Goal: Task Accomplishment & Management: Complete application form

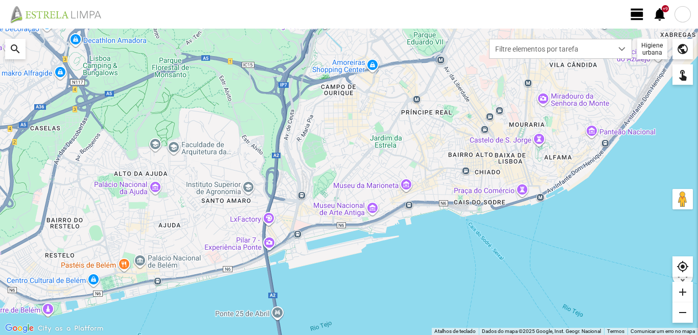
click at [638, 11] on span "view_day" at bounding box center [637, 14] width 15 height 15
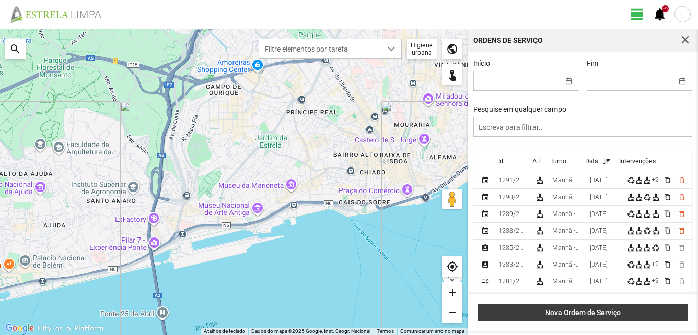
click at [587, 314] on span "Nova Ordem de Serviço" at bounding box center [582, 313] width 199 height 8
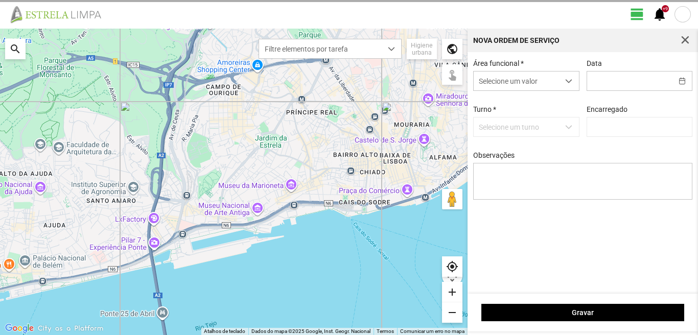
type input "[PERSON_NAME]"
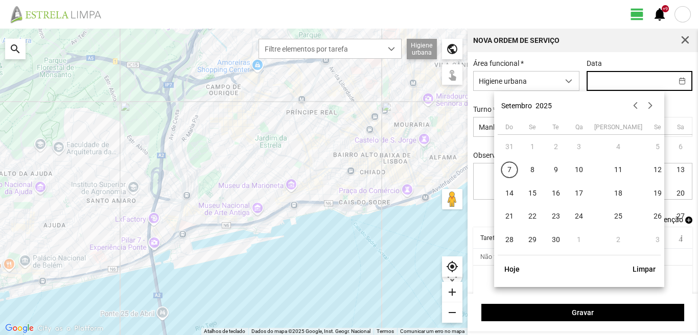
click at [597, 83] on input "text" at bounding box center [629, 81] width 85 height 19
click at [610, 170] on span "11" at bounding box center [618, 170] width 16 height 16
type input "[DATE]"
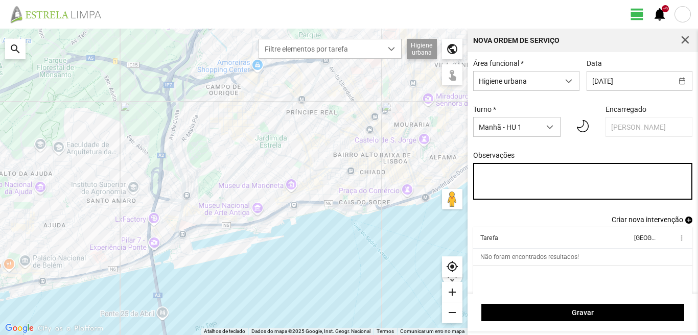
click at [478, 173] on textarea "Observações" at bounding box center [583, 181] width 220 height 37
type textarea "2"
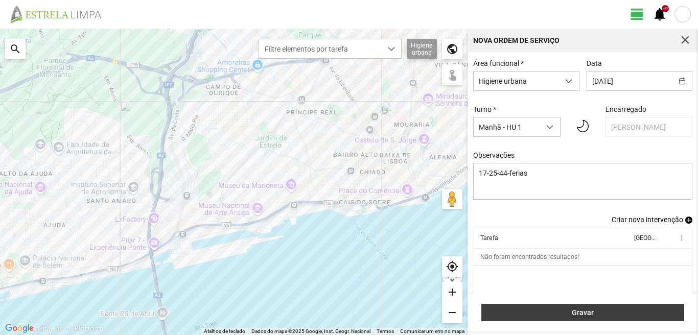
click at [570, 305] on button "Gravar" at bounding box center [582, 312] width 203 height 17
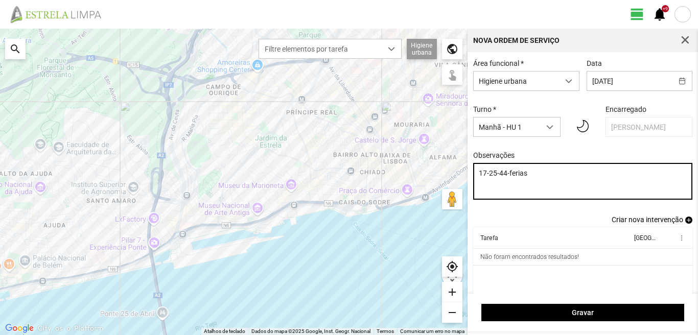
click at [533, 175] on textarea "17-25-44-ferias" at bounding box center [583, 181] width 220 height 37
type textarea "17-25-44-ferias ao serviço-6-10-22-36-39-45-47-49-50"
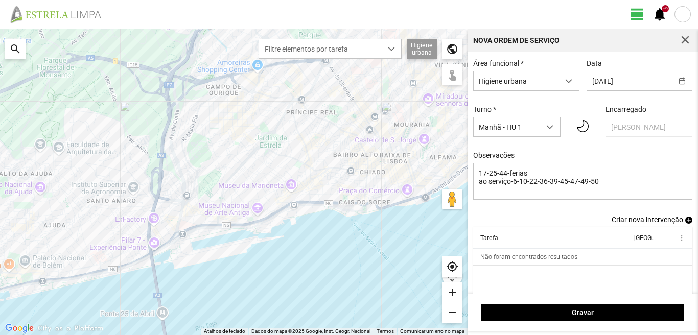
click at [685, 224] on span "add" at bounding box center [688, 220] width 7 height 7
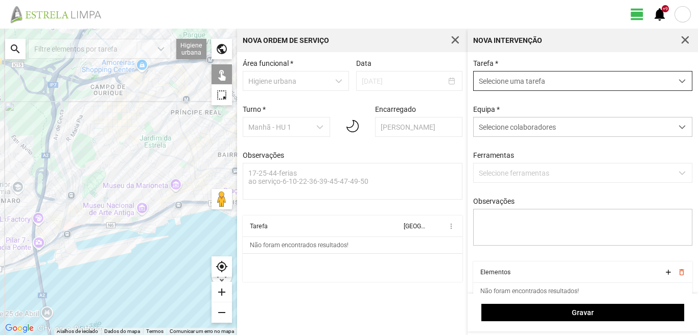
click at [514, 78] on span "Selecione uma tarefa" at bounding box center [573, 81] width 199 height 19
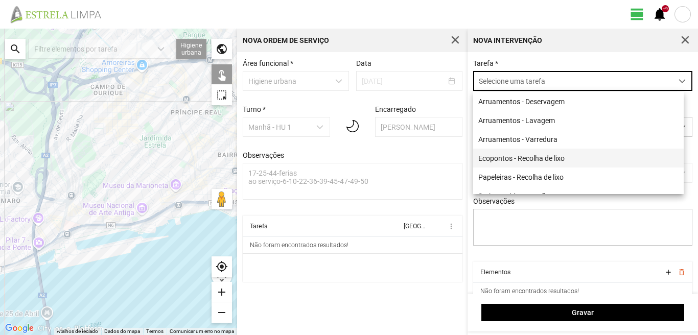
click at [512, 157] on li "Ecopontos - Recolha de lixo" at bounding box center [578, 158] width 211 height 19
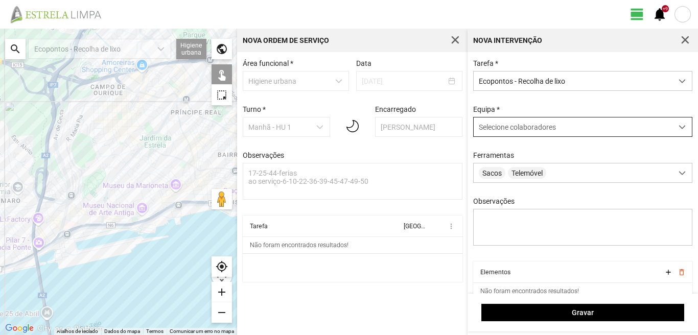
click at [515, 125] on span "Selecione colaboradores" at bounding box center [517, 127] width 77 height 8
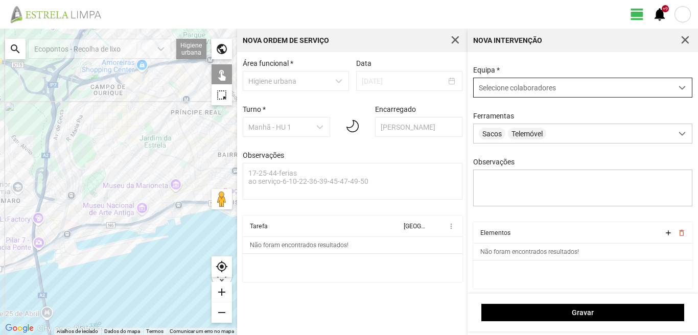
click at [531, 86] on span "Selecione colaboradores" at bounding box center [517, 88] width 77 height 8
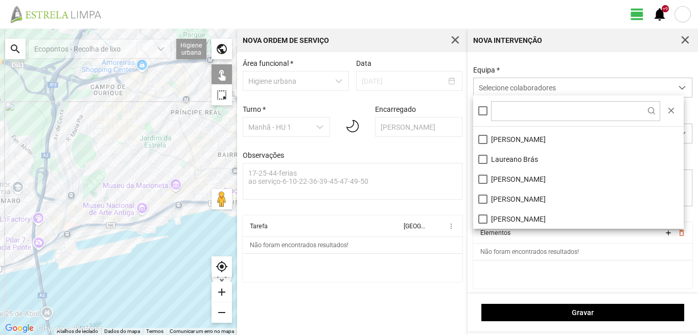
scroll to position [102, 0]
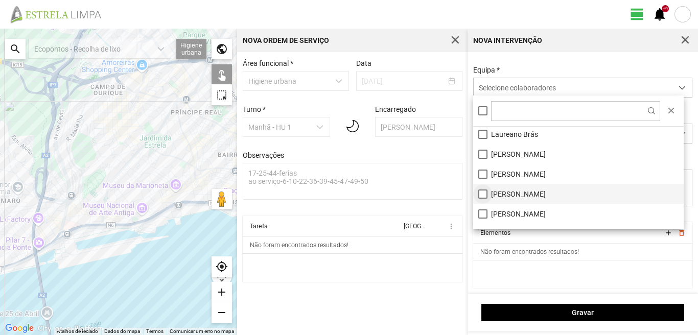
click at [483, 192] on li "[PERSON_NAME]" at bounding box center [578, 194] width 211 height 20
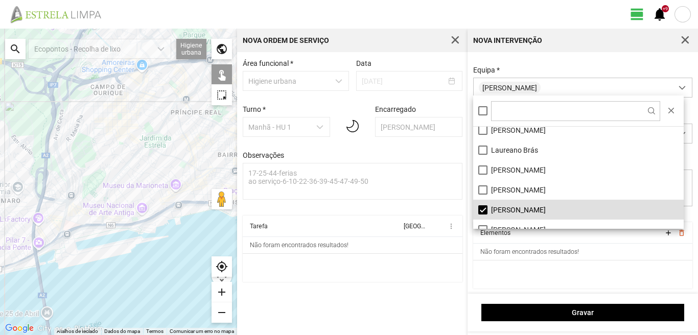
scroll to position [86, 0]
click at [482, 171] on li "[PERSON_NAME]" at bounding box center [578, 170] width 211 height 20
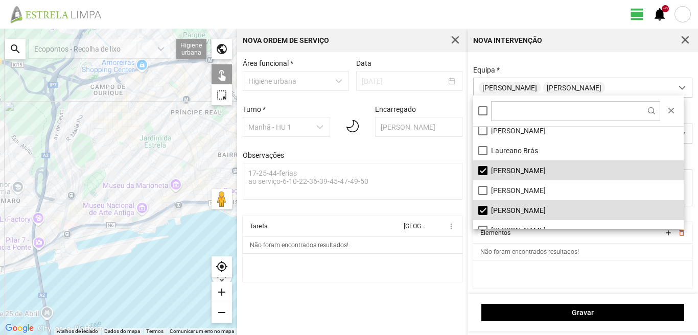
click at [150, 179] on div at bounding box center [118, 182] width 237 height 307
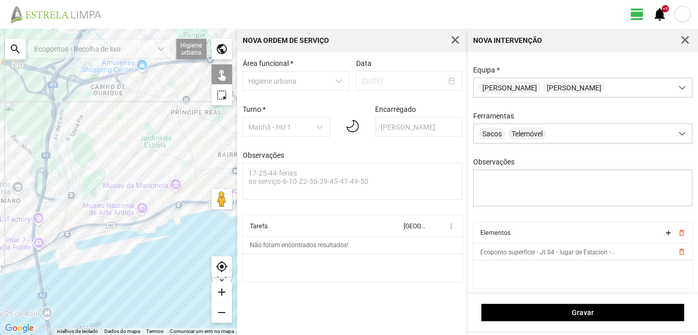
drag, startPoint x: 161, startPoint y: 171, endPoint x: 172, endPoint y: 152, distance: 22.0
click at [165, 165] on div at bounding box center [118, 182] width 237 height 307
click at [161, 166] on div at bounding box center [118, 182] width 237 height 307
click at [160, 170] on div at bounding box center [118, 182] width 237 height 307
click at [160, 153] on div at bounding box center [118, 182] width 237 height 307
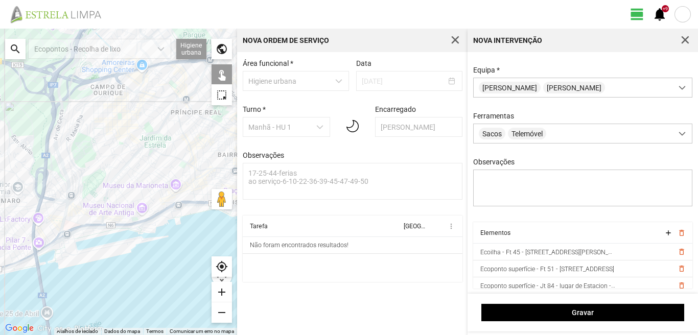
click at [144, 192] on div at bounding box center [118, 182] width 237 height 307
click at [159, 193] on div at bounding box center [118, 182] width 237 height 307
click at [149, 195] on div at bounding box center [118, 182] width 237 height 307
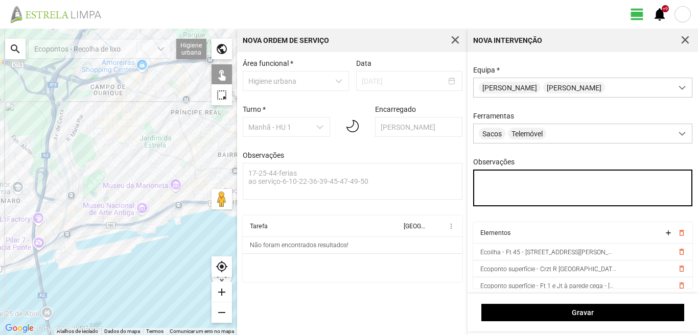
click at [494, 179] on textarea "Observações" at bounding box center [583, 188] width 220 height 37
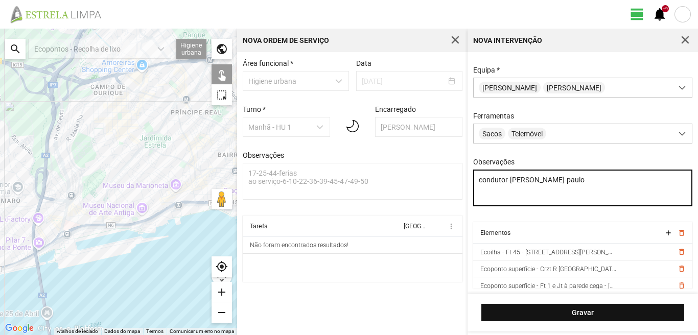
type textarea "condutor-[PERSON_NAME]-paulo"
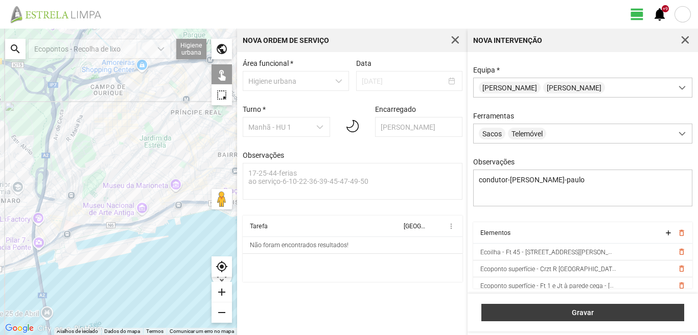
click at [526, 317] on span "Gravar" at bounding box center [583, 313] width 192 height 8
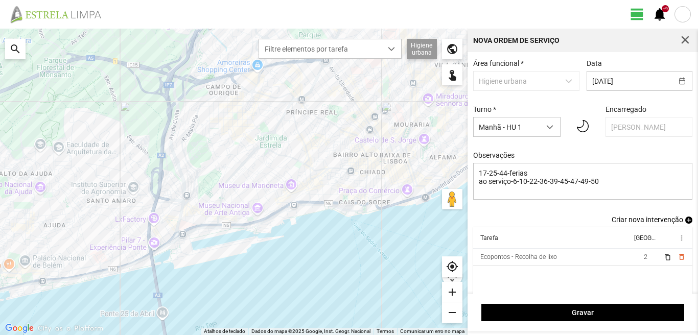
click at [685, 221] on span "add" at bounding box center [688, 220] width 7 height 7
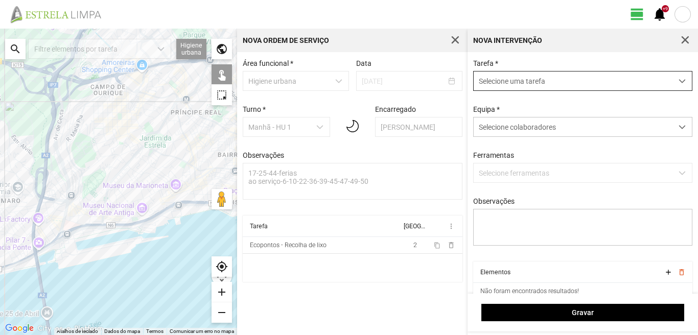
click at [526, 80] on span "Selecione uma tarefa" at bounding box center [573, 81] width 199 height 19
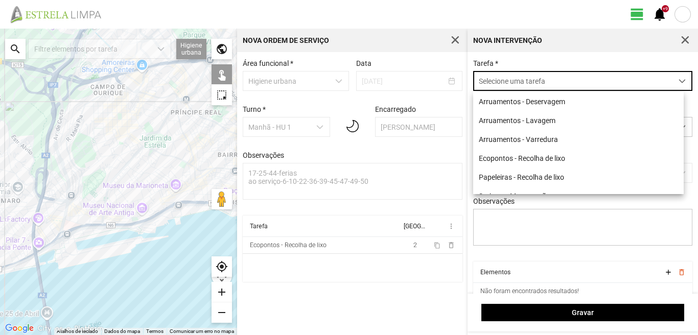
scroll to position [6, 45]
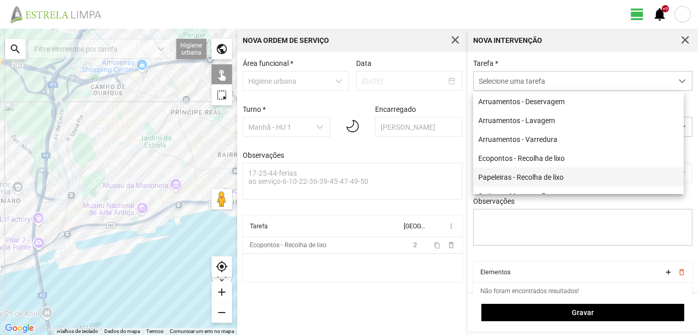
click at [521, 180] on li "Papeleiras - Recolha de lixo" at bounding box center [578, 177] width 211 height 19
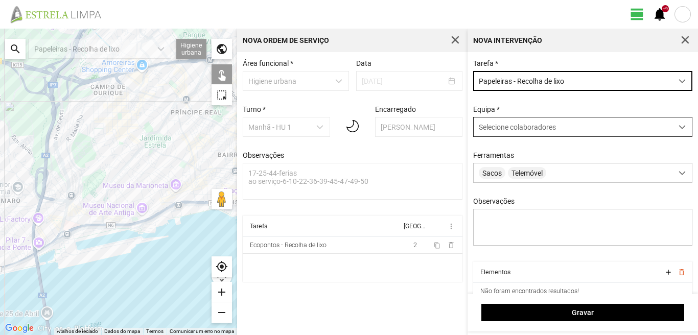
click at [520, 131] on span "Selecione colaboradores" at bounding box center [517, 127] width 77 height 8
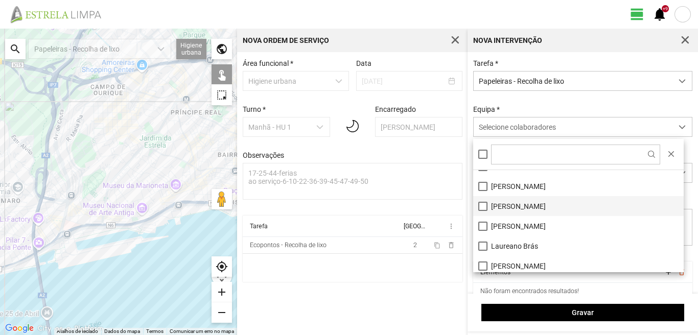
scroll to position [51, 0]
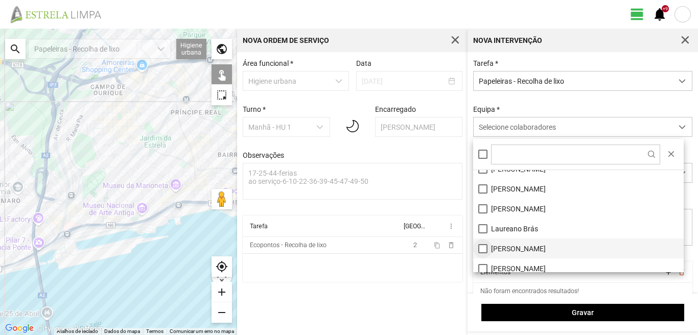
click at [483, 245] on li "[PERSON_NAME]" at bounding box center [578, 249] width 211 height 20
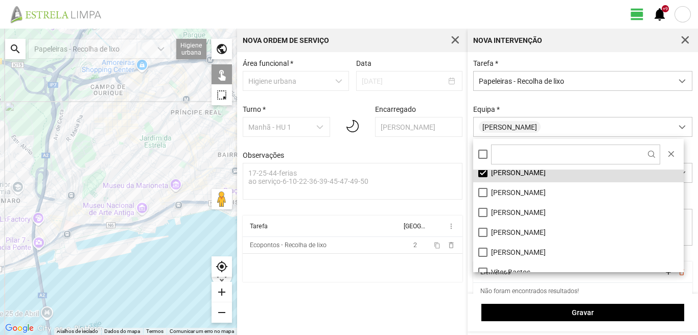
scroll to position [137, 0]
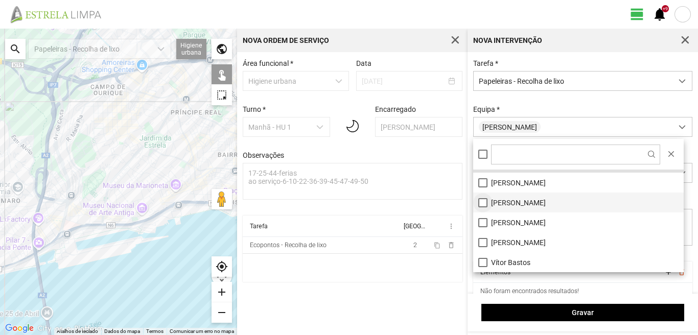
click at [480, 204] on li "[PERSON_NAME]" at bounding box center [578, 203] width 211 height 20
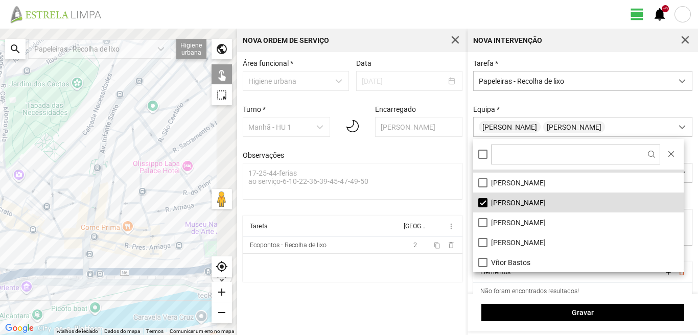
drag, startPoint x: 161, startPoint y: 166, endPoint x: 44, endPoint y: 196, distance: 120.4
click at [44, 196] on div at bounding box center [118, 182] width 237 height 307
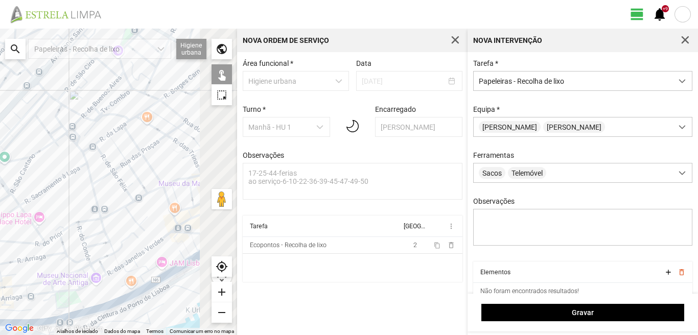
drag, startPoint x: 128, startPoint y: 159, endPoint x: 38, endPoint y: 200, distance: 98.1
click at [38, 200] on div at bounding box center [118, 182] width 237 height 307
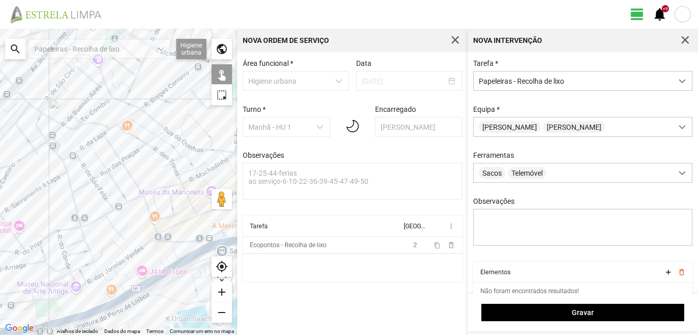
click at [178, 135] on div at bounding box center [118, 182] width 237 height 307
click at [184, 132] on div at bounding box center [118, 182] width 237 height 307
click at [188, 131] on div at bounding box center [118, 182] width 237 height 307
click at [191, 149] on div at bounding box center [118, 182] width 237 height 307
click at [211, 140] on div at bounding box center [118, 182] width 237 height 307
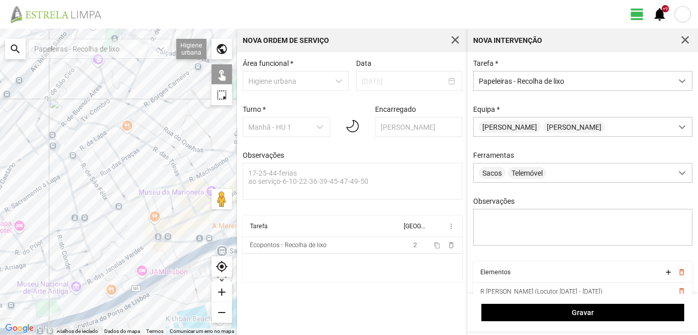
click at [211, 148] on div at bounding box center [118, 182] width 237 height 307
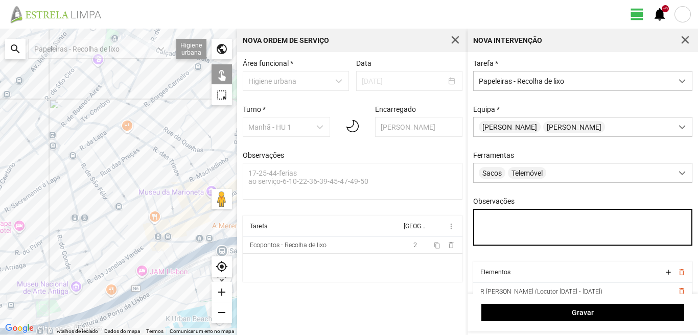
click at [485, 220] on textarea "Observações" at bounding box center [583, 227] width 220 height 37
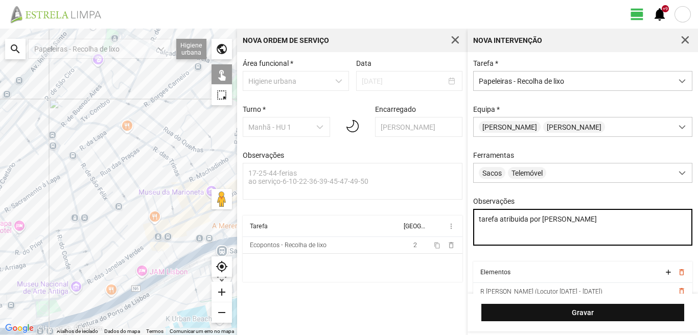
type textarea "tarefa atribuida por [PERSON_NAME]"
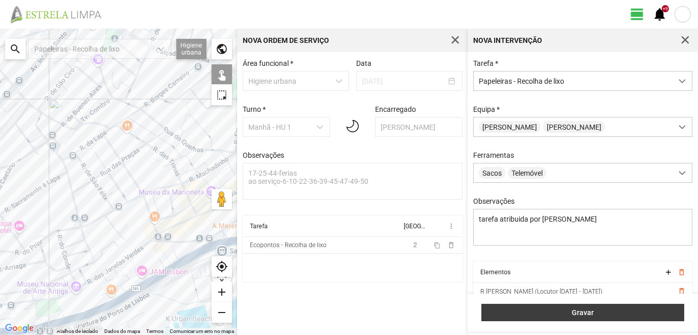
click at [573, 317] on button "Gravar" at bounding box center [582, 312] width 203 height 17
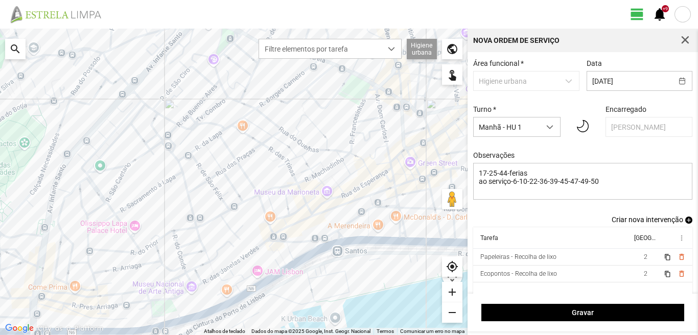
click at [685, 224] on span "add" at bounding box center [688, 220] width 7 height 7
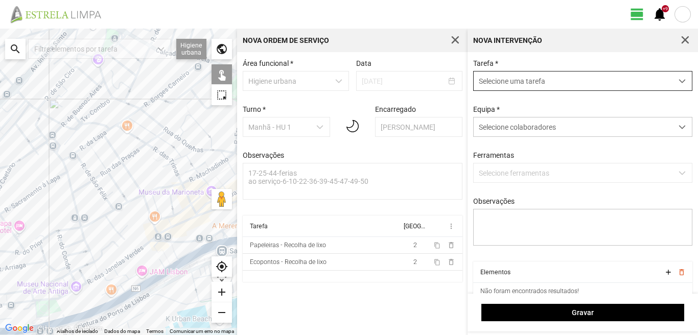
click at [562, 83] on span "Selecione uma tarefa" at bounding box center [573, 81] width 199 height 19
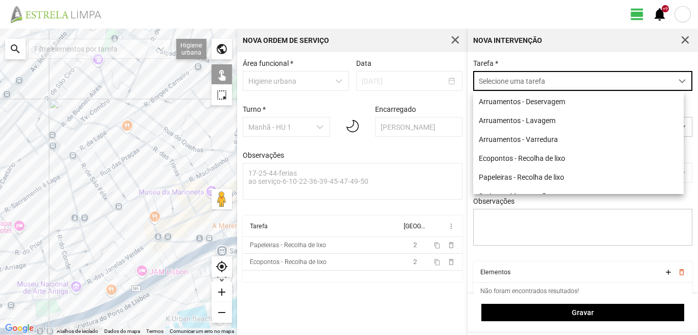
scroll to position [6, 45]
click at [525, 138] on li "Arruamentos - Varredura" at bounding box center [578, 139] width 211 height 19
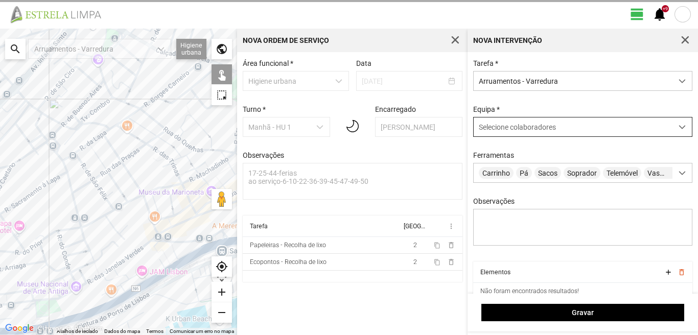
click at [518, 127] on span "Selecione colaboradores" at bounding box center [517, 127] width 77 height 8
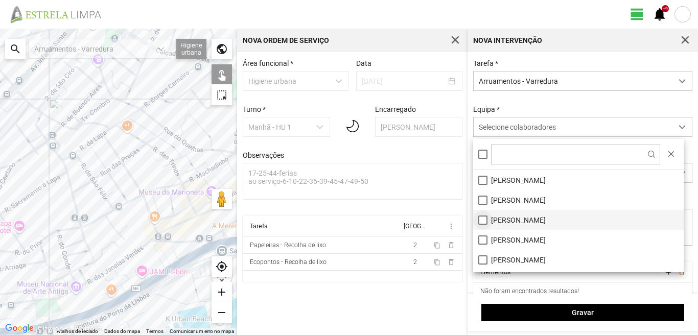
click at [484, 220] on li "[PERSON_NAME]" at bounding box center [578, 220] width 211 height 20
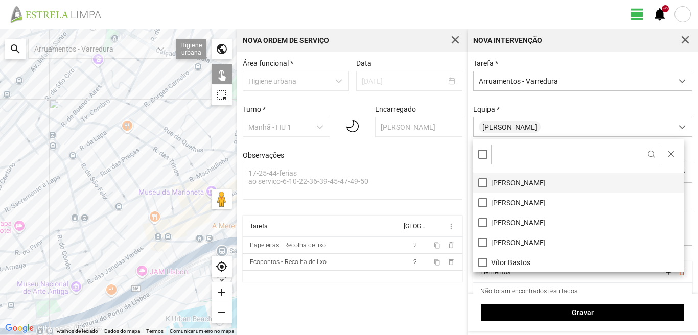
click at [485, 178] on li "[PERSON_NAME]" at bounding box center [578, 183] width 211 height 20
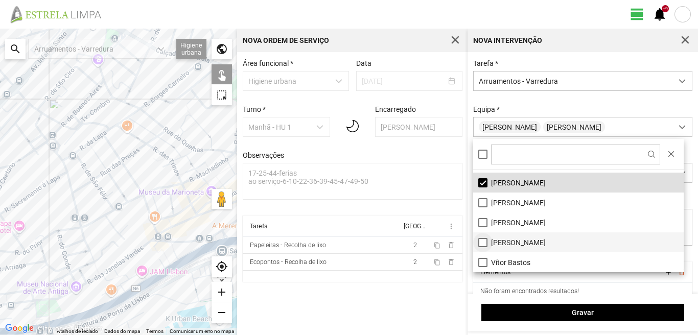
click at [480, 244] on li "[PERSON_NAME]" at bounding box center [578, 243] width 211 height 20
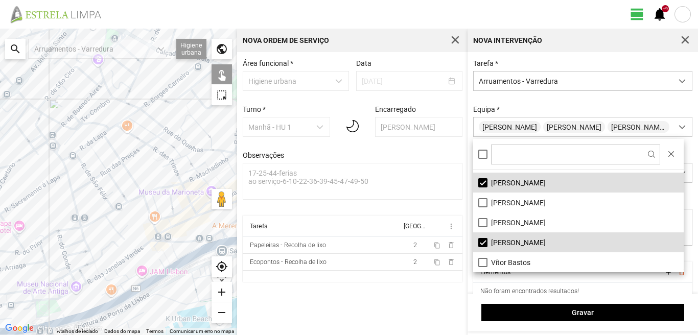
drag, startPoint x: 190, startPoint y: 216, endPoint x: 0, endPoint y: 201, distance: 190.2
click at [0, 201] on div at bounding box center [118, 182] width 237 height 307
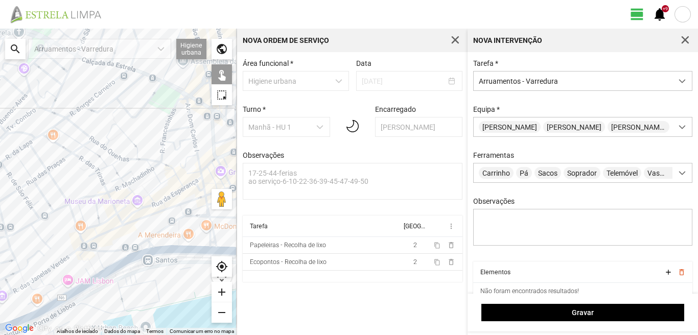
drag, startPoint x: 74, startPoint y: 175, endPoint x: 0, endPoint y: 184, distance: 74.7
click at [0, 184] on div at bounding box center [118, 182] width 237 height 307
click at [188, 109] on div at bounding box center [118, 182] width 237 height 307
click at [182, 128] on div at bounding box center [118, 182] width 237 height 307
click at [194, 138] on div at bounding box center [118, 182] width 237 height 307
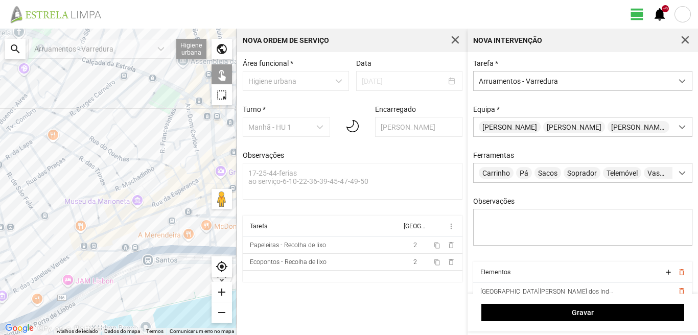
click at [194, 173] on div at bounding box center [118, 182] width 237 height 307
click at [201, 176] on div at bounding box center [118, 182] width 237 height 307
click at [192, 181] on div at bounding box center [118, 182] width 237 height 307
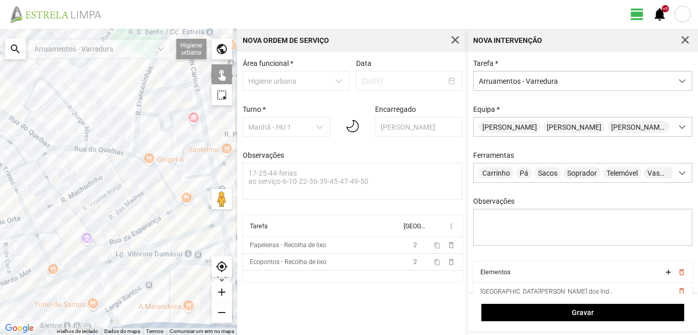
click at [190, 187] on div at bounding box center [118, 182] width 237 height 307
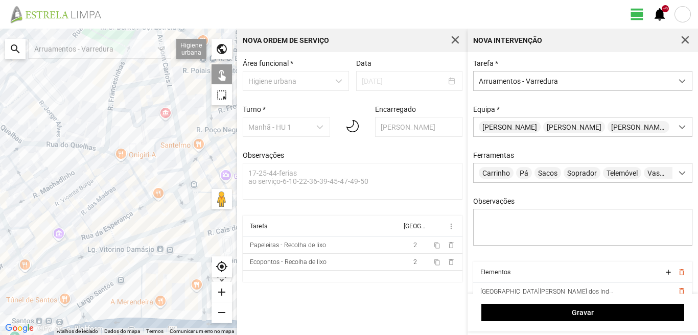
drag, startPoint x: 189, startPoint y: 182, endPoint x: 158, endPoint y: 177, distance: 30.6
click at [158, 178] on div at bounding box center [118, 182] width 237 height 307
click at [180, 183] on div at bounding box center [118, 182] width 237 height 307
click at [187, 192] on div at bounding box center [118, 182] width 237 height 307
click at [176, 200] on div at bounding box center [118, 182] width 237 height 307
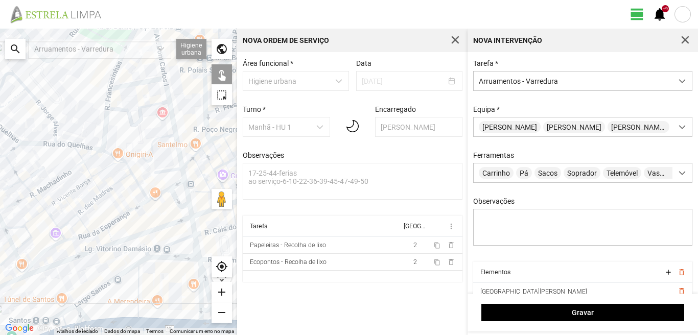
click at [191, 211] on div at bounding box center [118, 182] width 237 height 307
click at [194, 230] on div at bounding box center [118, 182] width 237 height 307
click at [177, 242] on div at bounding box center [118, 182] width 237 height 307
click at [197, 248] on div at bounding box center [118, 182] width 237 height 307
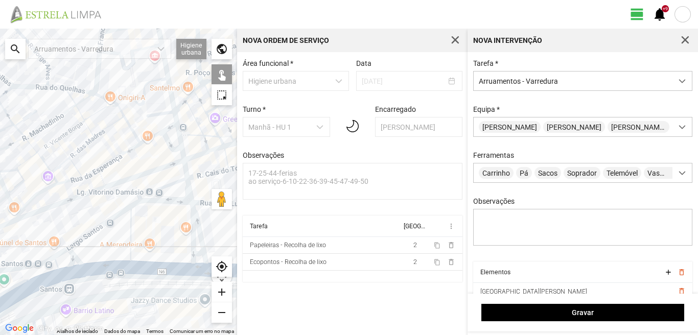
drag, startPoint x: 180, startPoint y: 272, endPoint x: 173, endPoint y: 214, distance: 58.2
click at [173, 214] on div at bounding box center [118, 182] width 237 height 307
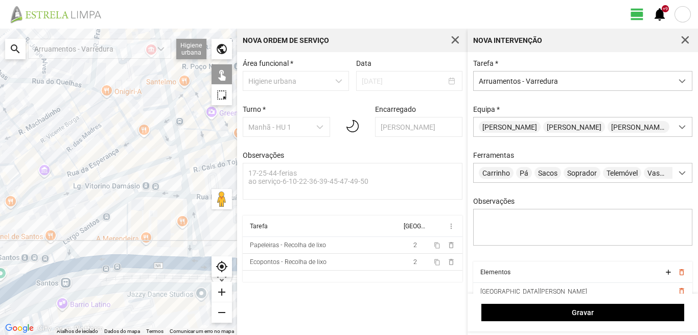
click at [194, 222] on div at bounding box center [118, 182] width 237 height 307
click at [187, 224] on div at bounding box center [118, 182] width 237 height 307
click at [191, 246] on div at bounding box center [118, 182] width 237 height 307
click at [192, 259] on div at bounding box center [118, 182] width 237 height 307
click at [127, 230] on div at bounding box center [118, 182] width 237 height 307
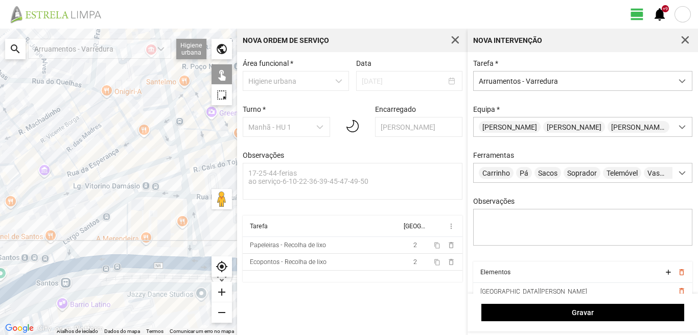
click at [161, 196] on div at bounding box center [118, 182] width 237 height 307
click at [105, 214] on div at bounding box center [118, 182] width 237 height 307
click at [72, 256] on div at bounding box center [118, 182] width 237 height 307
click at [95, 264] on div at bounding box center [118, 182] width 237 height 307
click at [56, 246] on div at bounding box center [118, 182] width 237 height 307
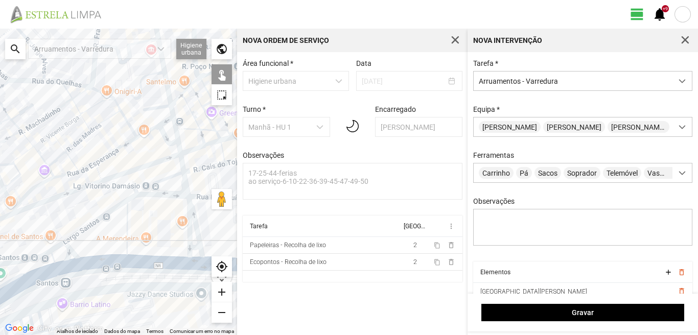
click at [56, 256] on div at bounding box center [118, 182] width 237 height 307
click at [61, 269] on div at bounding box center [118, 182] width 237 height 307
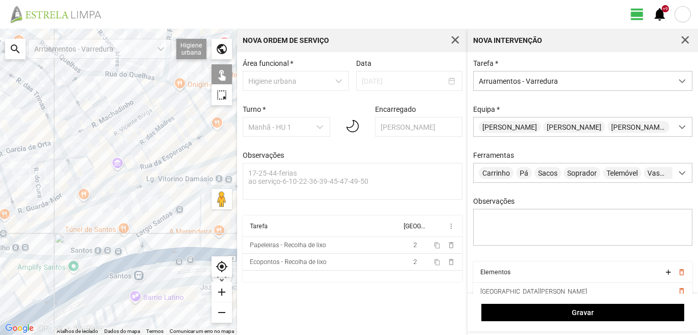
drag, startPoint x: 89, startPoint y: 254, endPoint x: 168, endPoint y: 243, distance: 78.9
click at [165, 244] on div at bounding box center [118, 182] width 237 height 307
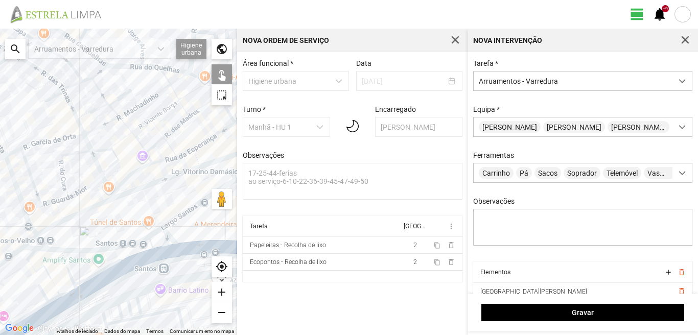
click at [67, 267] on div at bounding box center [118, 182] width 237 height 307
click at [32, 254] on div at bounding box center [118, 182] width 237 height 307
click at [34, 269] on div at bounding box center [118, 182] width 237 height 307
click at [66, 293] on div at bounding box center [118, 182] width 237 height 307
click at [54, 300] on div at bounding box center [118, 182] width 237 height 307
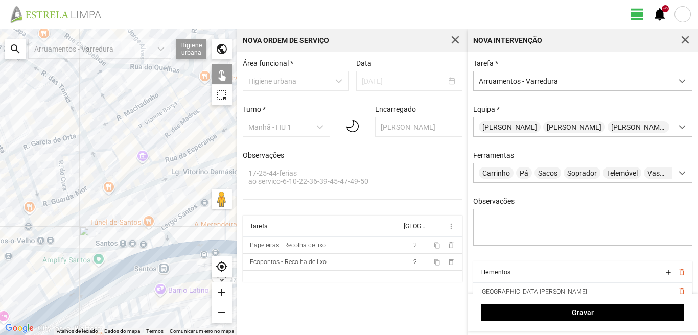
click at [40, 290] on div at bounding box center [118, 182] width 237 height 307
click at [42, 294] on div at bounding box center [118, 182] width 237 height 307
click at [42, 290] on div at bounding box center [118, 182] width 237 height 307
click at [57, 309] on div at bounding box center [118, 182] width 237 height 307
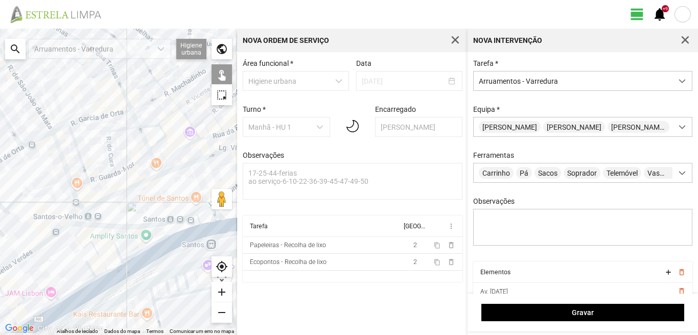
drag, startPoint x: 60, startPoint y: 296, endPoint x: 111, endPoint y: 270, distance: 57.1
click at [111, 270] on div at bounding box center [118, 182] width 237 height 307
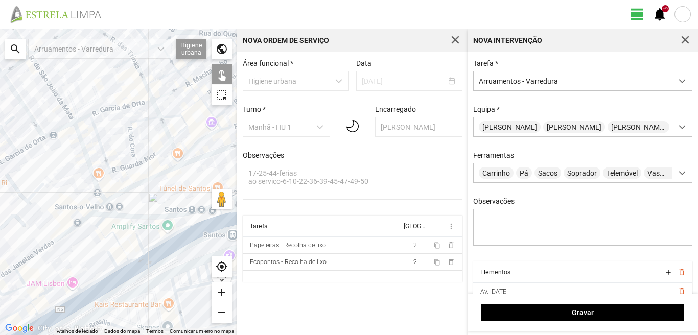
click at [104, 277] on div at bounding box center [118, 182] width 237 height 307
click at [104, 289] on div at bounding box center [118, 182] width 237 height 307
click at [67, 280] on div at bounding box center [118, 182] width 237 height 307
click at [63, 302] on div at bounding box center [118, 182] width 237 height 307
click at [67, 311] on div at bounding box center [118, 182] width 237 height 307
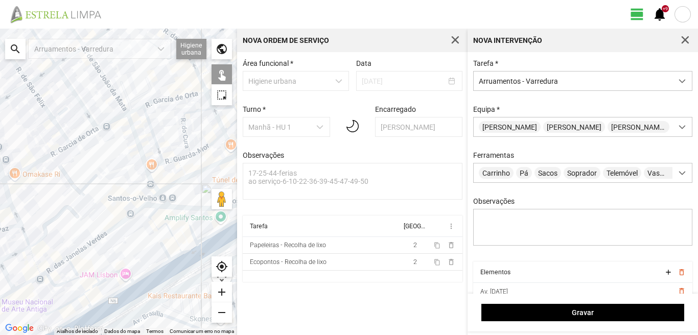
drag, startPoint x: 44, startPoint y: 297, endPoint x: 100, endPoint y: 288, distance: 57.0
click at [100, 288] on div at bounding box center [118, 182] width 237 height 307
click at [85, 276] on div at bounding box center [118, 182] width 237 height 307
click at [92, 290] on div at bounding box center [118, 182] width 237 height 307
click at [80, 296] on div at bounding box center [118, 182] width 237 height 307
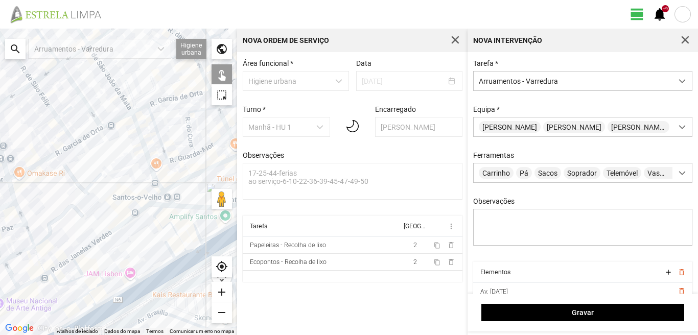
click at [90, 297] on div at bounding box center [118, 182] width 237 height 307
click at [90, 312] on div at bounding box center [118, 182] width 237 height 307
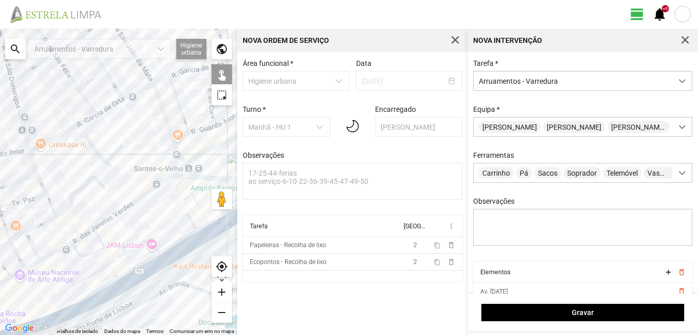
drag, startPoint x: 99, startPoint y: 302, endPoint x: 130, endPoint y: 243, distance: 66.8
click at [130, 245] on div at bounding box center [118, 182] width 237 height 307
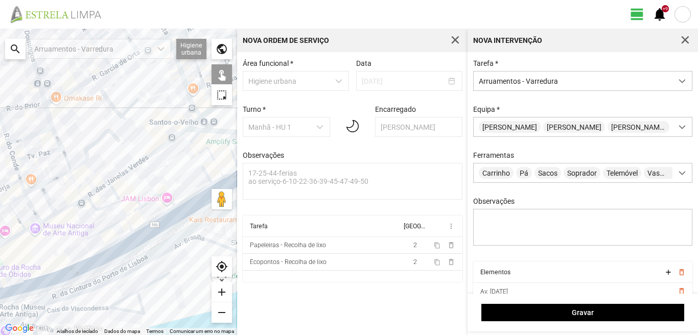
click at [112, 254] on div at bounding box center [118, 182] width 237 height 307
click at [80, 272] on div at bounding box center [118, 182] width 237 height 307
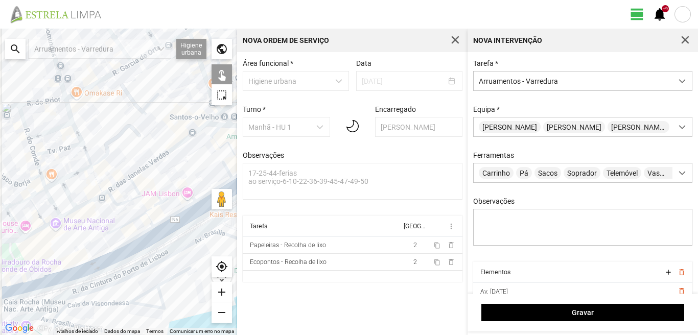
drag, startPoint x: 33, startPoint y: 263, endPoint x: 91, endPoint y: 250, distance: 60.0
click at [91, 250] on div at bounding box center [118, 182] width 237 height 307
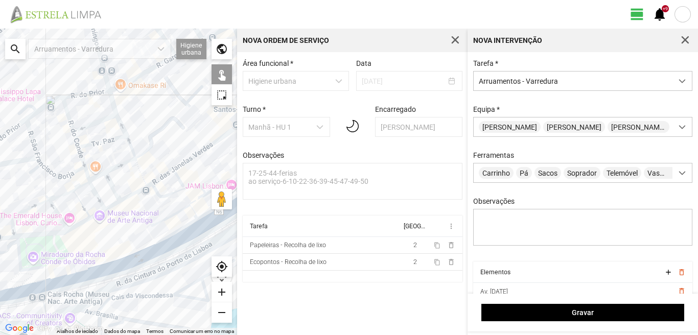
click at [65, 276] on div at bounding box center [118, 182] width 237 height 307
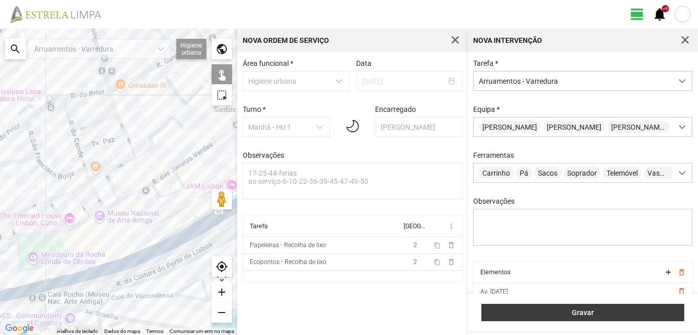
click at [508, 310] on span "Gravar" at bounding box center [583, 313] width 192 height 8
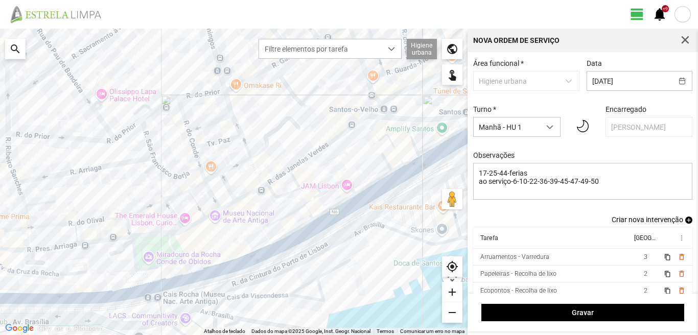
click at [685, 223] on span "add" at bounding box center [688, 220] width 7 height 7
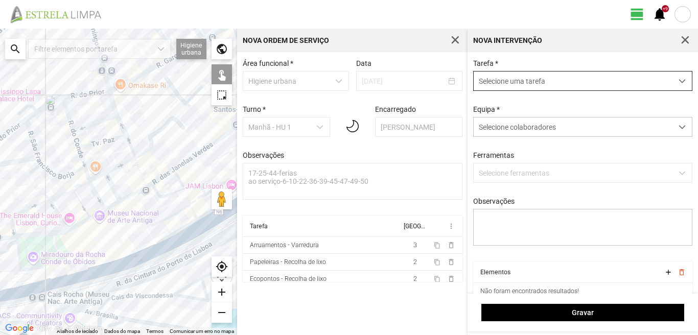
click at [545, 76] on span "Selecione uma tarefa" at bounding box center [573, 81] width 199 height 19
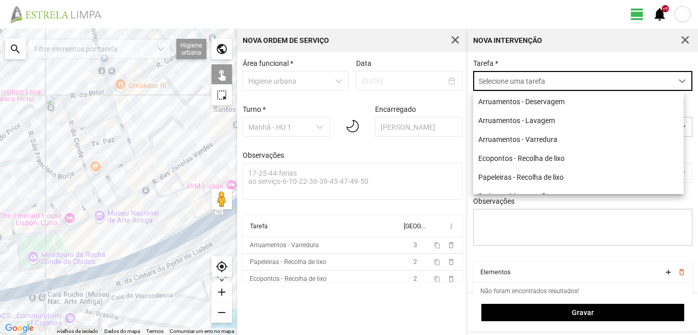
scroll to position [6, 45]
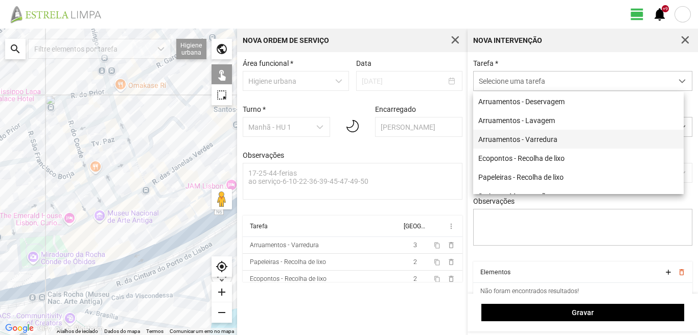
click at [528, 142] on li "Arruamentos - Varredura" at bounding box center [578, 139] width 211 height 19
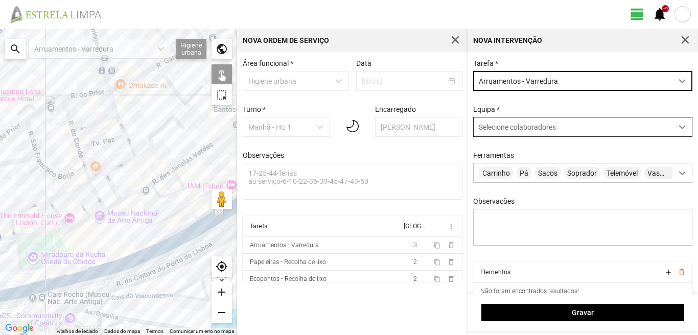
click at [525, 124] on span "Selecione colaboradores" at bounding box center [517, 127] width 77 height 8
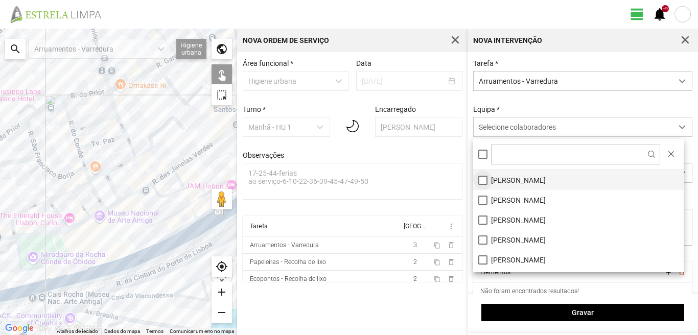
click at [480, 178] on li "[PERSON_NAME]" at bounding box center [578, 180] width 211 height 20
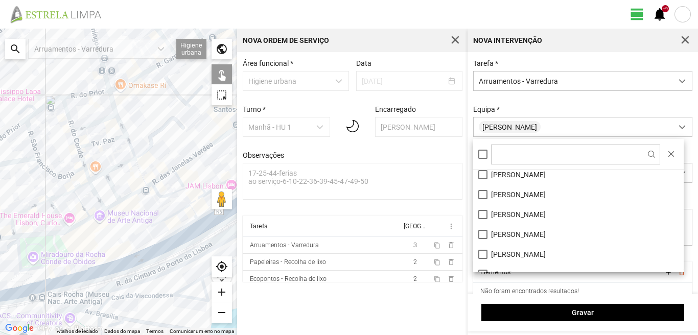
scroll to position [137, 0]
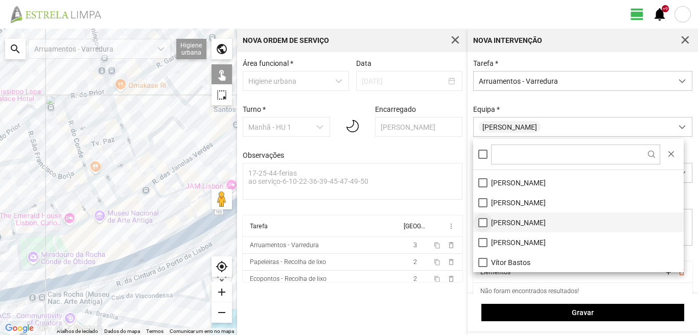
click at [479, 225] on li "[PERSON_NAME]" at bounding box center [578, 223] width 211 height 20
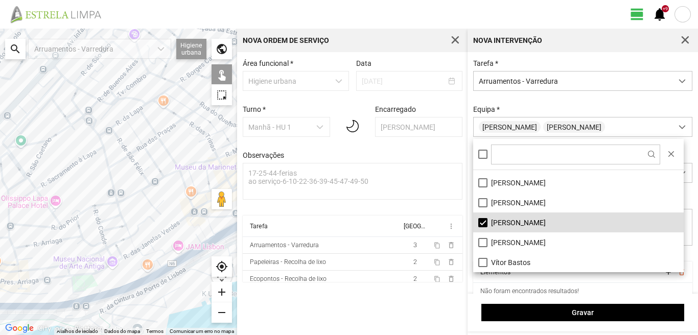
drag, startPoint x: 88, startPoint y: 171, endPoint x: 68, endPoint y: 264, distance: 95.0
click at [68, 264] on div at bounding box center [118, 182] width 237 height 307
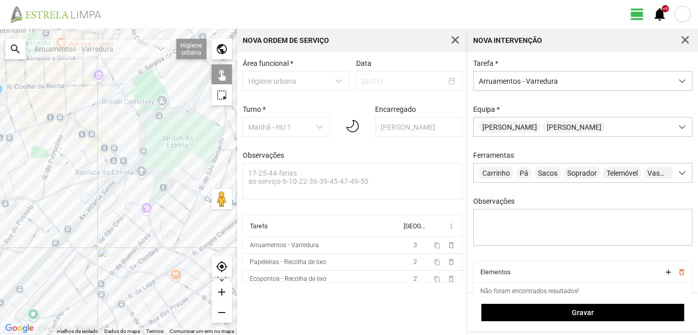
drag, startPoint x: 66, startPoint y: 255, endPoint x: 107, endPoint y: 271, distance: 43.8
click at [107, 271] on div at bounding box center [118, 182] width 237 height 307
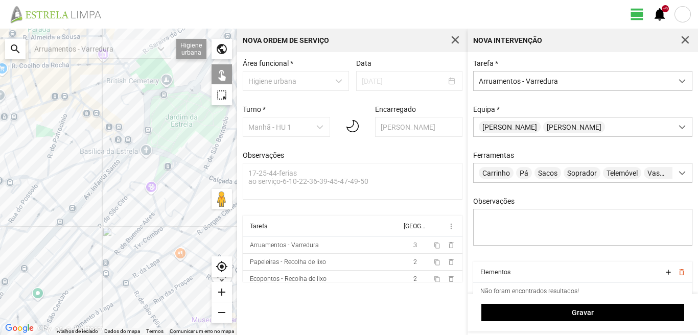
drag, startPoint x: 109, startPoint y: 249, endPoint x: 106, endPoint y: 198, distance: 50.7
click at [109, 222] on div at bounding box center [118, 182] width 237 height 307
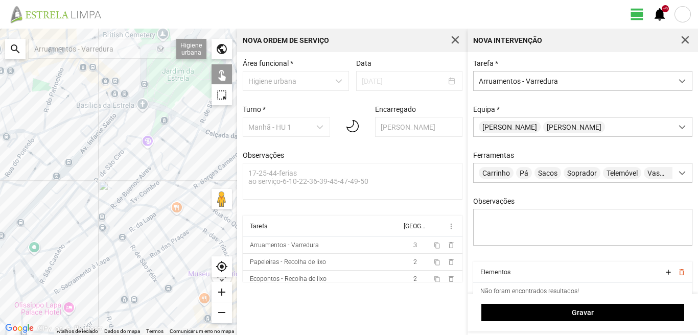
drag, startPoint x: 136, startPoint y: 266, endPoint x: 121, endPoint y: 236, distance: 33.6
click at [128, 246] on div at bounding box center [118, 182] width 237 height 307
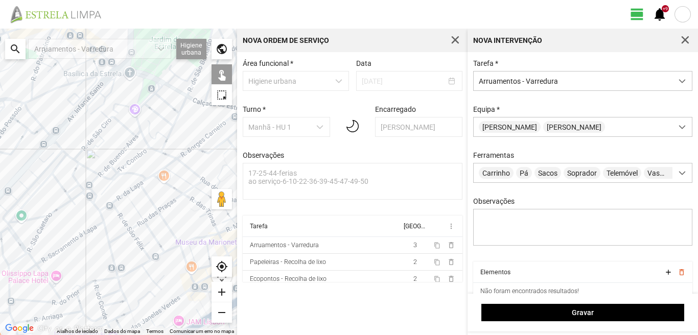
click at [105, 207] on div at bounding box center [118, 182] width 237 height 307
click at [117, 199] on div at bounding box center [118, 182] width 237 height 307
click at [133, 188] on div at bounding box center [118, 182] width 237 height 307
click at [121, 218] on div at bounding box center [118, 182] width 237 height 307
click at [135, 239] on div at bounding box center [118, 182] width 237 height 307
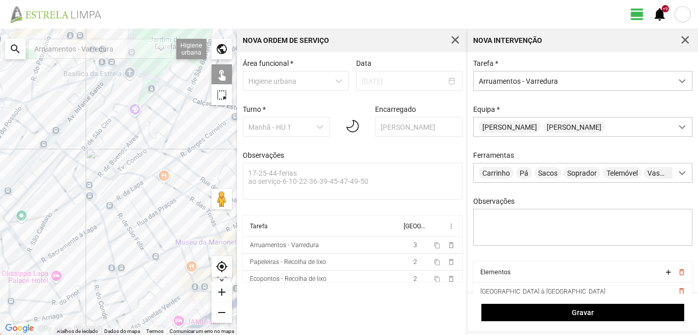
click at [115, 239] on div at bounding box center [118, 182] width 237 height 307
click at [138, 224] on div at bounding box center [118, 182] width 237 height 307
click at [134, 209] on div at bounding box center [118, 182] width 237 height 307
click at [129, 200] on div at bounding box center [118, 182] width 237 height 307
click at [155, 239] on div at bounding box center [118, 182] width 237 height 307
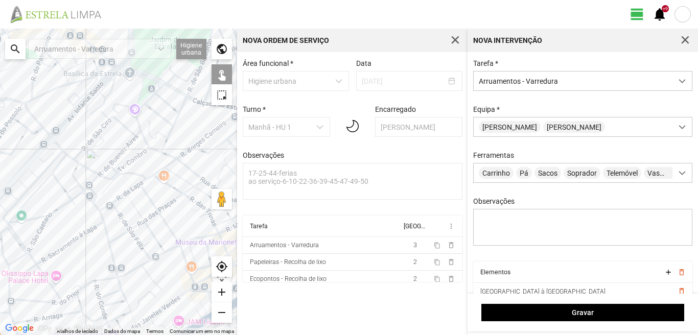
click at [149, 201] on div at bounding box center [118, 182] width 237 height 307
click at [147, 177] on div at bounding box center [118, 182] width 237 height 307
click at [162, 170] on div at bounding box center [118, 182] width 237 height 307
click at [168, 186] on div at bounding box center [118, 182] width 237 height 307
click at [169, 228] on div at bounding box center [118, 182] width 237 height 307
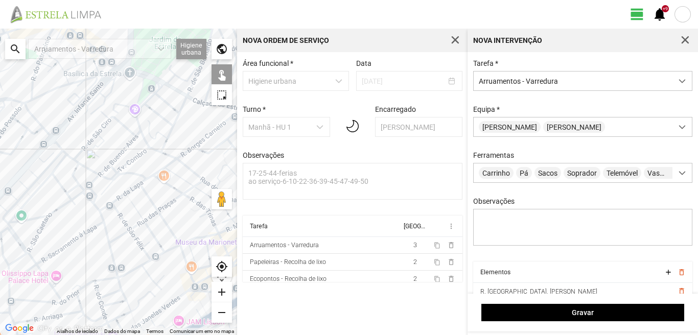
click at [151, 217] on div at bounding box center [118, 182] width 237 height 307
click at [172, 201] on div at bounding box center [118, 182] width 237 height 307
click at [179, 176] on div at bounding box center [118, 182] width 237 height 307
click at [185, 166] on div at bounding box center [118, 182] width 237 height 307
click at [171, 164] on div at bounding box center [118, 182] width 237 height 307
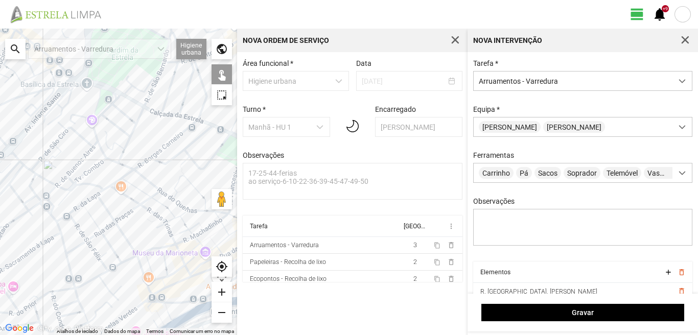
drag, startPoint x: 179, startPoint y: 212, endPoint x: 120, endPoint y: 226, distance: 61.5
click at [120, 226] on div at bounding box center [118, 182] width 237 height 307
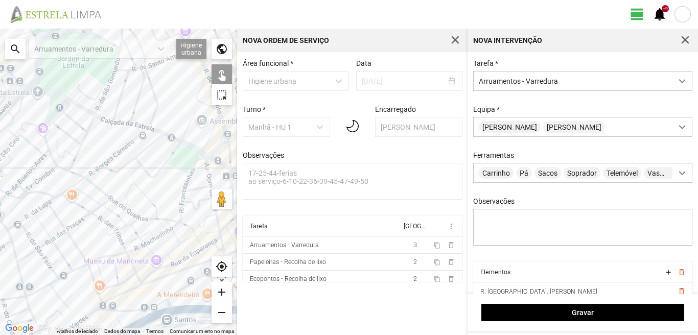
click at [109, 225] on div at bounding box center [118, 182] width 237 height 307
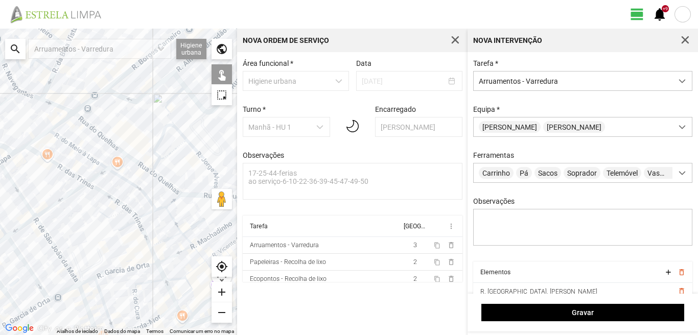
click at [132, 184] on div at bounding box center [118, 182] width 237 height 307
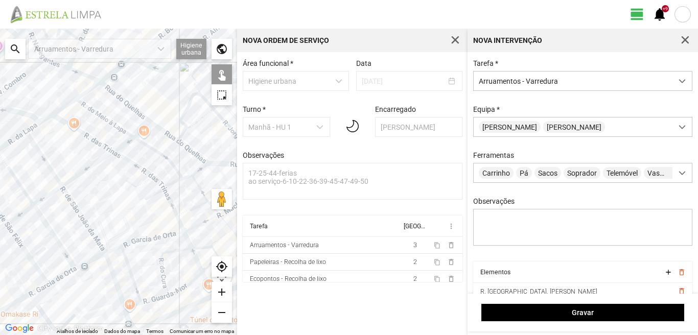
drag, startPoint x: 86, startPoint y: 230, endPoint x: 124, endPoint y: 188, distance: 56.8
click at [124, 188] on div at bounding box center [118, 182] width 237 height 307
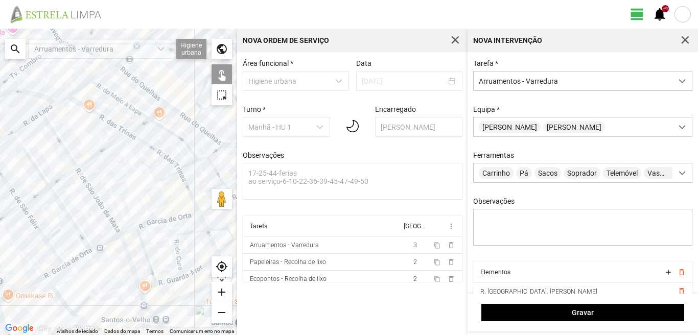
click at [182, 218] on div at bounding box center [118, 182] width 237 height 307
click at [126, 233] on div at bounding box center [118, 182] width 237 height 307
click at [104, 244] on div at bounding box center [118, 182] width 237 height 307
click at [78, 259] on div at bounding box center [118, 182] width 237 height 307
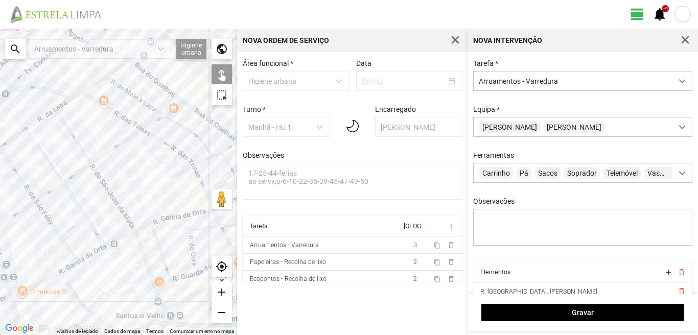
drag, startPoint x: 63, startPoint y: 272, endPoint x: 118, endPoint y: 251, distance: 58.1
click at [115, 252] on div at bounding box center [118, 182] width 237 height 307
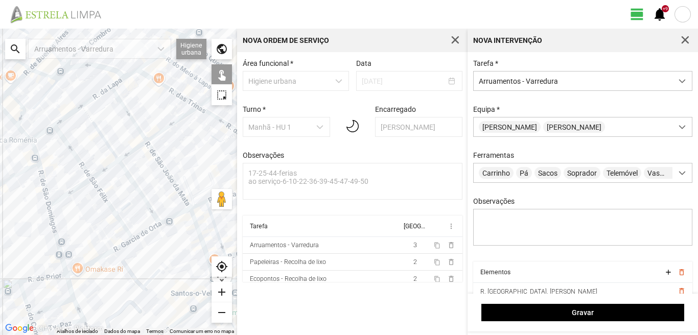
click at [104, 254] on div at bounding box center [118, 182] width 237 height 307
click at [58, 246] on div at bounding box center [118, 182] width 237 height 307
click at [39, 176] on div at bounding box center [118, 182] width 237 height 307
click at [34, 149] on div at bounding box center [118, 182] width 237 height 307
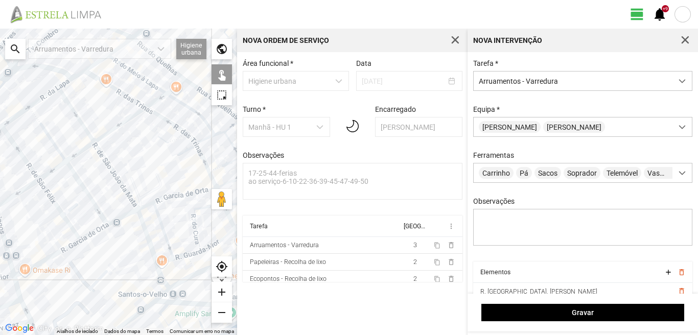
drag, startPoint x: 182, startPoint y: 270, endPoint x: 88, endPoint y: 273, distance: 93.6
click at [89, 273] on div at bounding box center [118, 182] width 237 height 307
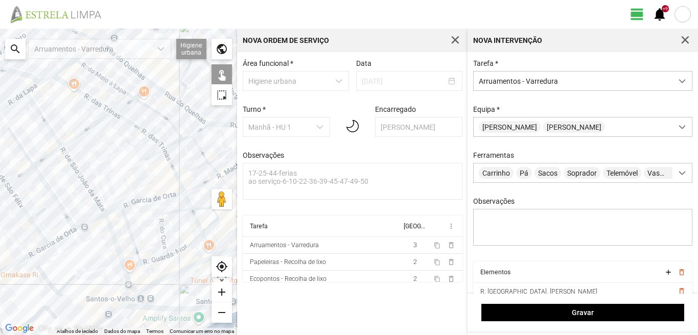
drag, startPoint x: 129, startPoint y: 242, endPoint x: 198, endPoint y: 241, distance: 69.0
click at [198, 241] on div at bounding box center [118, 182] width 237 height 307
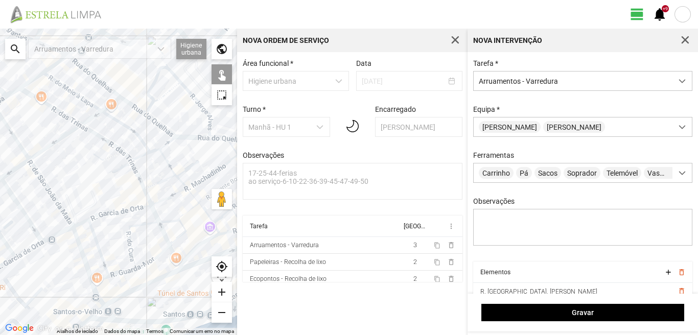
drag, startPoint x: 176, startPoint y: 238, endPoint x: 35, endPoint y: 253, distance: 142.4
click at [35, 253] on div at bounding box center [118, 182] width 237 height 307
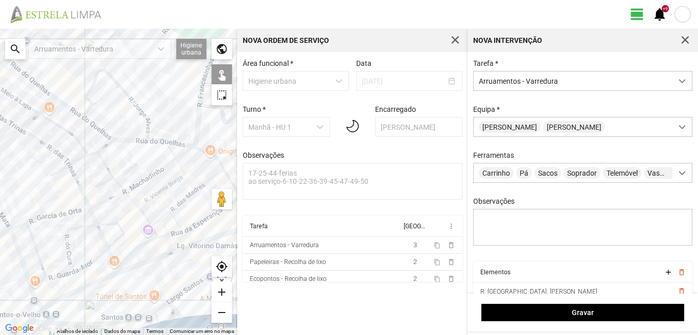
click at [73, 253] on div at bounding box center [118, 182] width 237 height 307
click at [89, 263] on div at bounding box center [118, 182] width 237 height 307
click at [39, 264] on div at bounding box center [118, 182] width 237 height 307
click at [20, 264] on div at bounding box center [118, 182] width 237 height 307
click at [35, 297] on div at bounding box center [118, 182] width 237 height 307
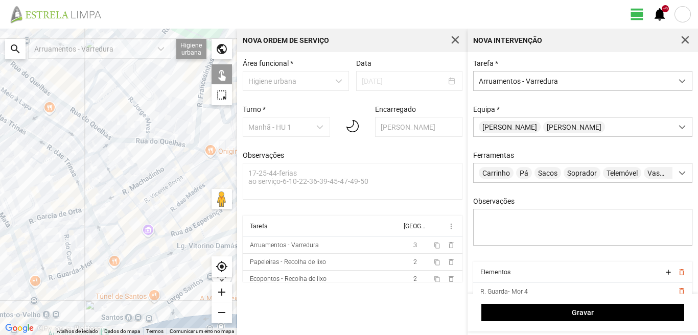
click at [39, 282] on div at bounding box center [118, 182] width 237 height 307
click at [58, 277] on div at bounding box center [118, 182] width 237 height 307
click at [68, 273] on div at bounding box center [118, 182] width 237 height 307
click at [66, 289] on div at bounding box center [118, 182] width 237 height 307
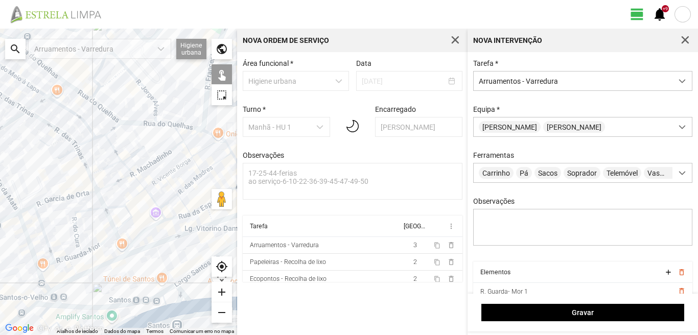
drag, startPoint x: 53, startPoint y: 294, endPoint x: 60, endPoint y: 272, distance: 23.1
click at [60, 273] on div at bounding box center [118, 182] width 237 height 307
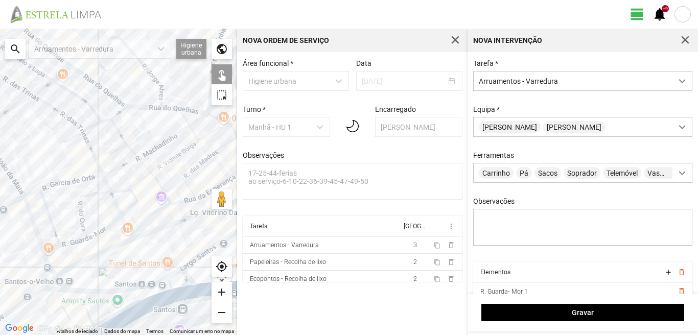
click at [57, 280] on div at bounding box center [118, 182] width 237 height 307
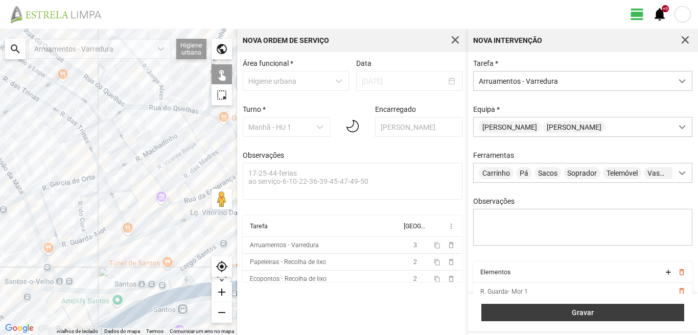
click at [546, 310] on span "Gravar" at bounding box center [583, 313] width 192 height 8
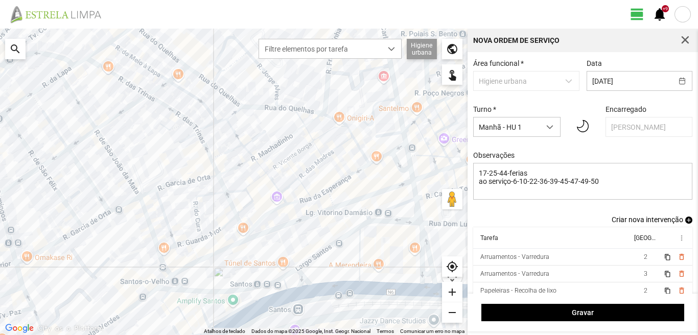
click at [685, 223] on span "add" at bounding box center [688, 220] width 7 height 7
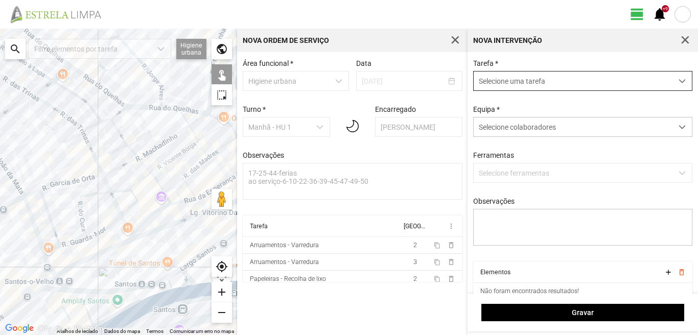
click at [509, 80] on span "Selecione uma tarefa" at bounding box center [573, 81] width 199 height 19
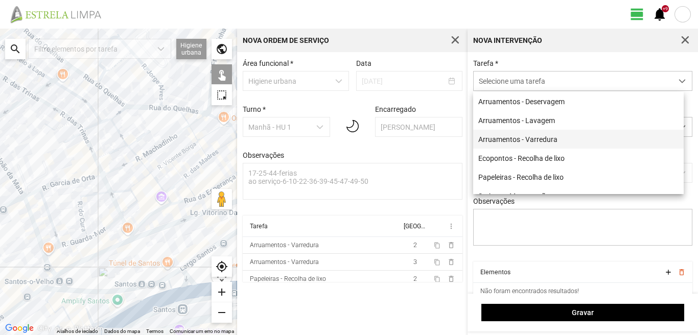
click at [502, 139] on li "Arruamentos - Varredura" at bounding box center [578, 139] width 211 height 19
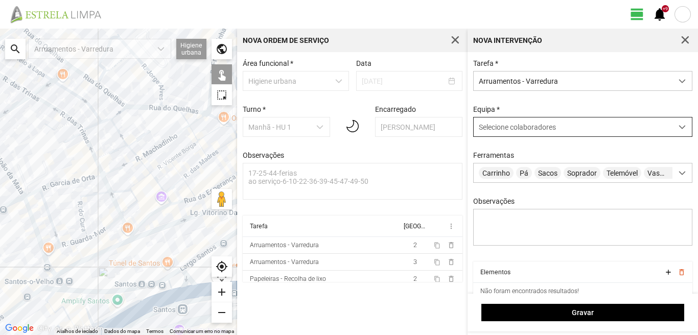
click at [502, 130] on span "Selecione colaboradores" at bounding box center [517, 127] width 77 height 8
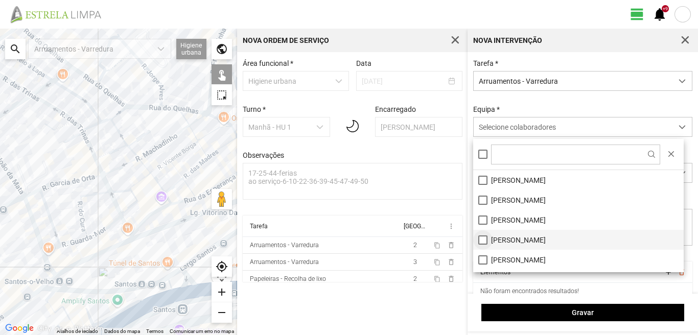
click at [484, 239] on li "[PERSON_NAME]" at bounding box center [578, 240] width 211 height 20
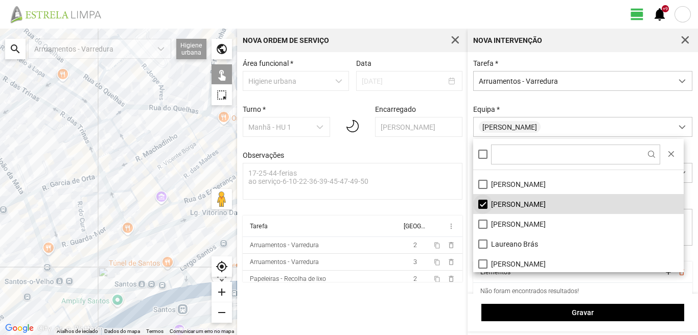
scroll to position [51, 0]
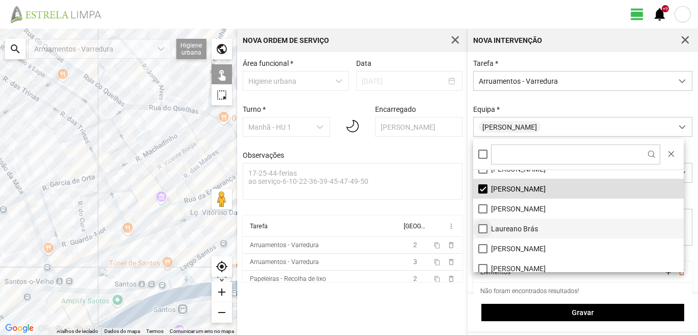
click at [483, 229] on li "Laureano Brás" at bounding box center [578, 229] width 211 height 20
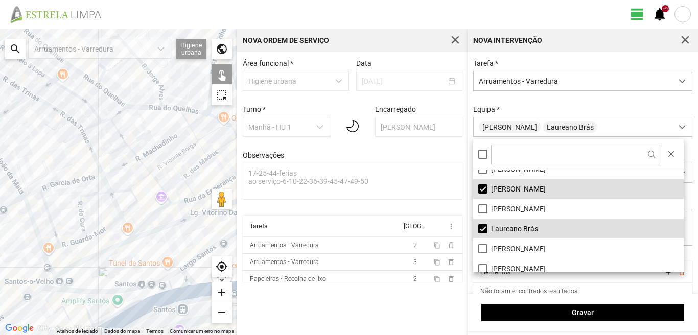
click at [184, 128] on div at bounding box center [118, 182] width 237 height 307
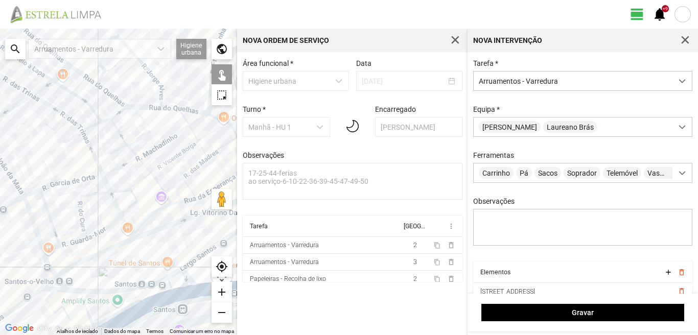
click at [184, 118] on div at bounding box center [118, 182] width 237 height 307
click at [202, 117] on div at bounding box center [118, 182] width 237 height 307
click at [213, 118] on div at bounding box center [118, 182] width 237 height 307
click at [209, 132] on div at bounding box center [118, 182] width 237 height 307
click at [195, 135] on div at bounding box center [118, 182] width 237 height 307
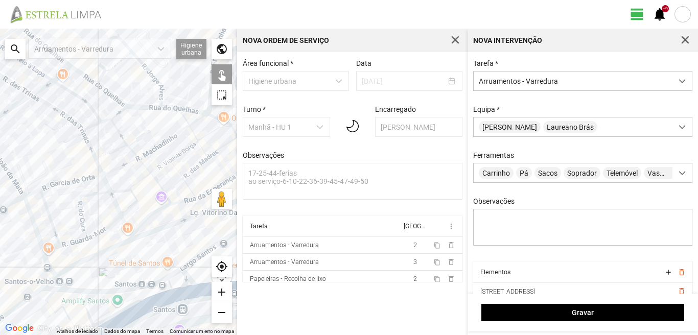
click at [184, 150] on div at bounding box center [118, 182] width 237 height 307
click at [202, 149] on div at bounding box center [118, 182] width 237 height 307
click at [218, 153] on div at bounding box center [118, 182] width 237 height 307
click at [217, 150] on div at bounding box center [118, 182] width 237 height 307
drag, startPoint x: 208, startPoint y: 142, endPoint x: 171, endPoint y: 151, distance: 38.4
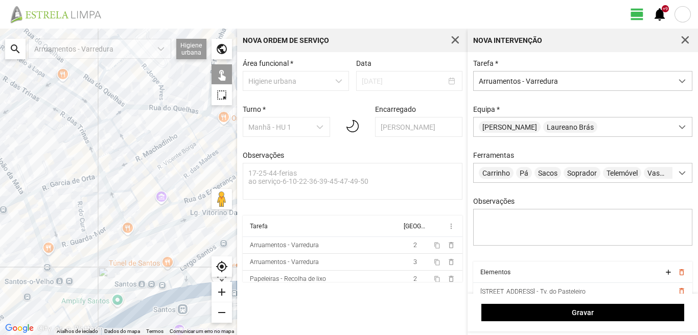
click at [172, 150] on div at bounding box center [118, 182] width 237 height 307
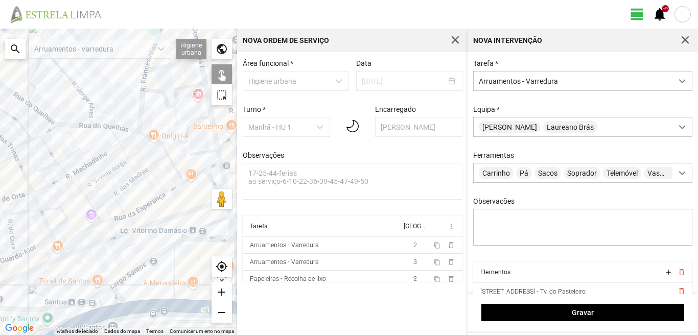
click at [166, 152] on div at bounding box center [118, 182] width 237 height 307
click at [176, 170] on div at bounding box center [118, 182] width 237 height 307
click at [167, 190] on div at bounding box center [118, 182] width 237 height 307
click at [158, 195] on div at bounding box center [118, 182] width 237 height 307
click at [159, 198] on div at bounding box center [118, 182] width 237 height 307
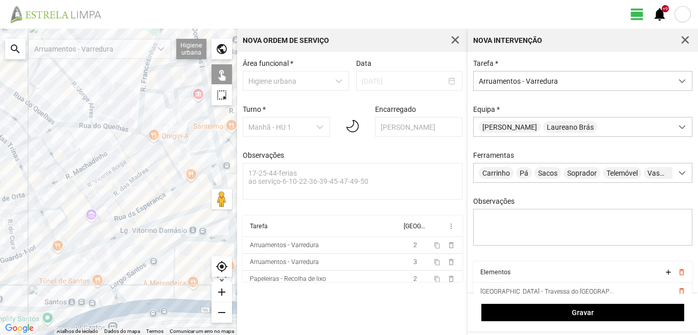
click at [132, 213] on div at bounding box center [118, 182] width 237 height 307
click at [145, 215] on div at bounding box center [118, 182] width 237 height 307
click at [119, 203] on div at bounding box center [118, 182] width 237 height 307
click at [123, 189] on div at bounding box center [118, 182] width 237 height 307
click at [108, 188] on div at bounding box center [118, 182] width 237 height 307
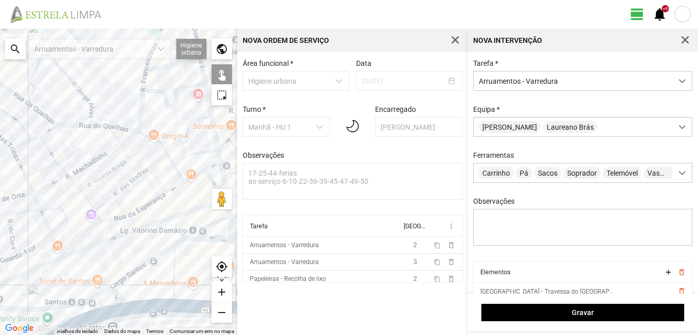
click at [107, 188] on div at bounding box center [118, 182] width 237 height 307
click at [88, 187] on div at bounding box center [118, 182] width 237 height 307
click at [80, 168] on div at bounding box center [118, 182] width 237 height 307
click at [81, 152] on div at bounding box center [118, 182] width 237 height 307
click at [74, 152] on div at bounding box center [118, 182] width 237 height 307
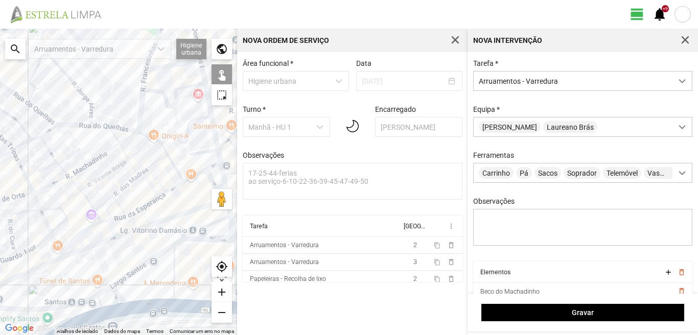
click at [47, 152] on div at bounding box center [118, 182] width 237 height 307
click at [38, 172] on div at bounding box center [118, 182] width 237 height 307
click at [48, 151] on div at bounding box center [118, 182] width 237 height 307
click at [19, 162] on div at bounding box center [118, 182] width 237 height 307
click at [31, 187] on div at bounding box center [118, 182] width 237 height 307
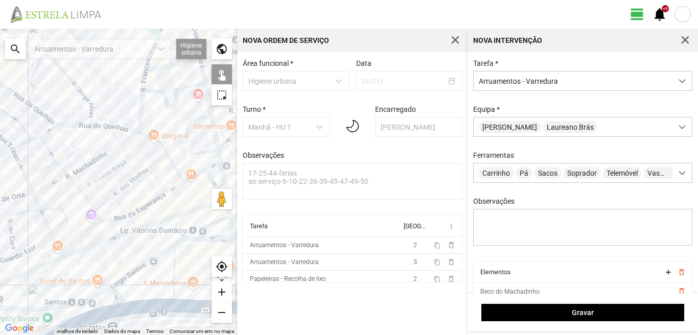
click at [50, 185] on div at bounding box center [118, 182] width 237 height 307
click at [60, 169] on div at bounding box center [118, 182] width 237 height 307
click at [76, 187] on div at bounding box center [118, 182] width 237 height 307
click at [65, 202] on div at bounding box center [118, 182] width 237 height 307
click at [50, 210] on div at bounding box center [118, 182] width 237 height 307
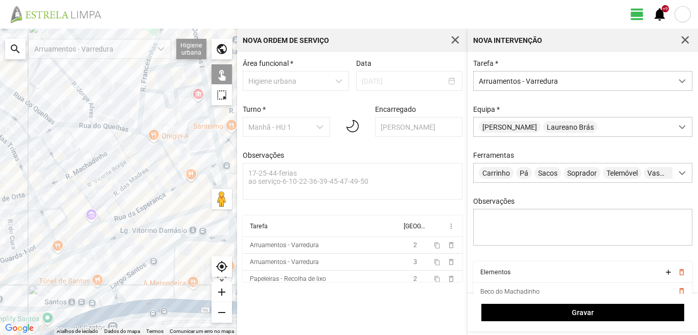
click at [57, 227] on div at bounding box center [118, 182] width 237 height 307
click at [85, 197] on div at bounding box center [118, 182] width 237 height 307
click at [105, 204] on div at bounding box center [118, 182] width 237 height 307
click at [99, 217] on div at bounding box center [118, 182] width 237 height 307
drag, startPoint x: 85, startPoint y: 229, endPoint x: 92, endPoint y: 225, distance: 8.0
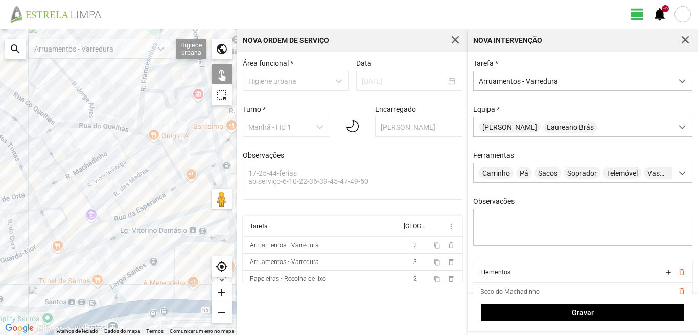
click at [85, 228] on div at bounding box center [118, 182] width 237 height 307
click at [116, 217] on div at bounding box center [118, 182] width 237 height 307
click at [180, 216] on div at bounding box center [118, 182] width 237 height 307
click at [124, 235] on div at bounding box center [118, 182] width 237 height 307
click at [47, 263] on div at bounding box center [118, 182] width 237 height 307
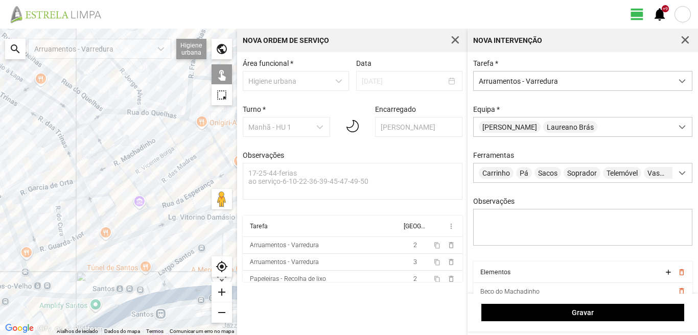
drag, startPoint x: 33, startPoint y: 277, endPoint x: 96, endPoint y: 253, distance: 67.0
click at [88, 259] on div at bounding box center [118, 182] width 237 height 307
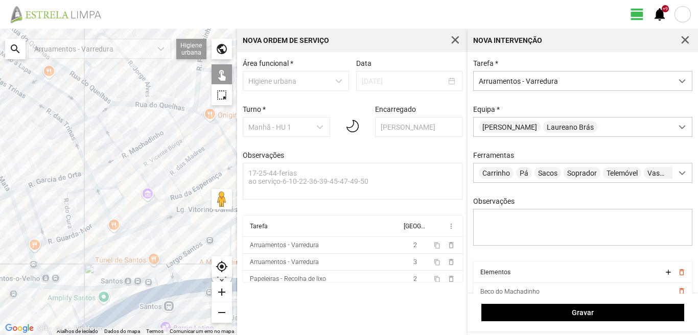
click at [57, 264] on div at bounding box center [118, 182] width 237 height 307
click at [30, 283] on div at bounding box center [118, 182] width 237 height 307
click at [42, 284] on div at bounding box center [118, 182] width 237 height 307
click at [35, 284] on div at bounding box center [118, 182] width 237 height 307
click at [17, 292] on div at bounding box center [118, 182] width 237 height 307
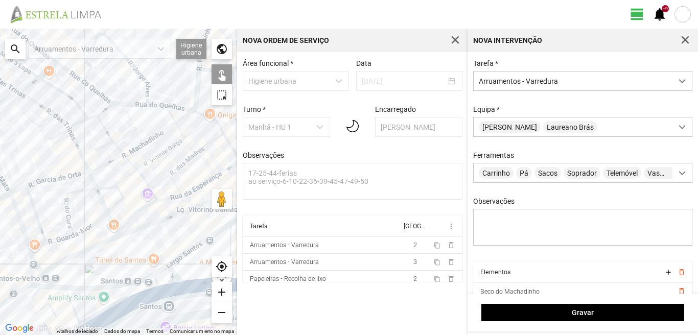
click at [37, 290] on div at bounding box center [118, 182] width 237 height 307
click at [38, 286] on div at bounding box center [118, 182] width 237 height 307
click at [38, 290] on div at bounding box center [118, 182] width 237 height 307
click at [45, 288] on div at bounding box center [118, 182] width 237 height 307
click at [60, 287] on div at bounding box center [118, 182] width 237 height 307
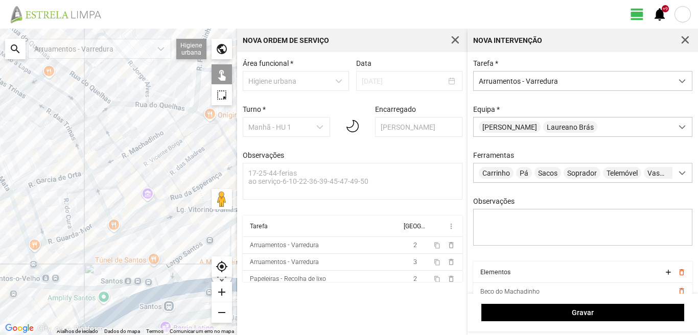
click at [82, 289] on div at bounding box center [118, 182] width 237 height 307
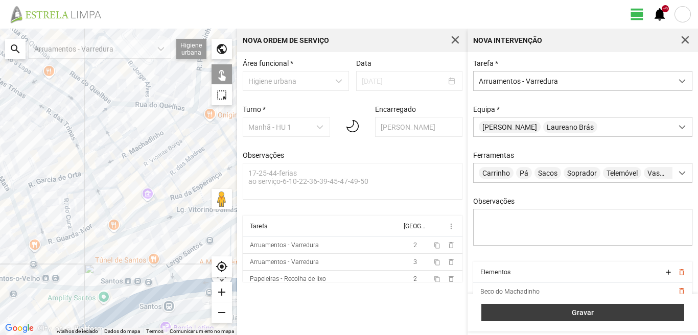
click at [532, 311] on span "Gravar" at bounding box center [583, 313] width 192 height 8
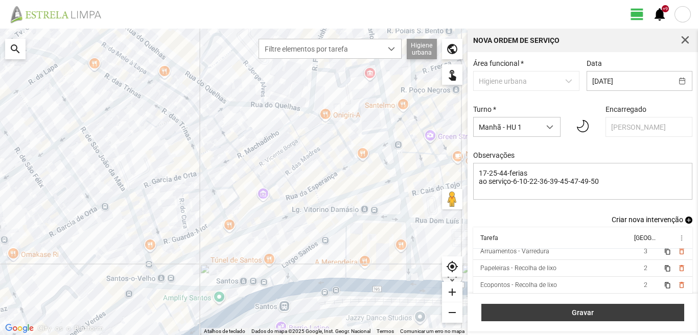
click at [596, 306] on button "Gravar" at bounding box center [582, 312] width 203 height 17
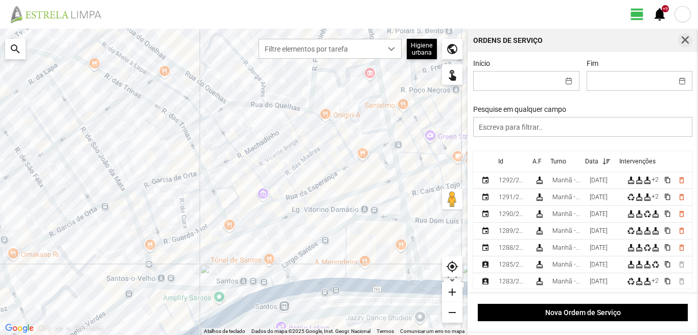
click at [684, 39] on span "button" at bounding box center [685, 40] width 9 height 9
